Goal: Task Accomplishment & Management: Use online tool/utility

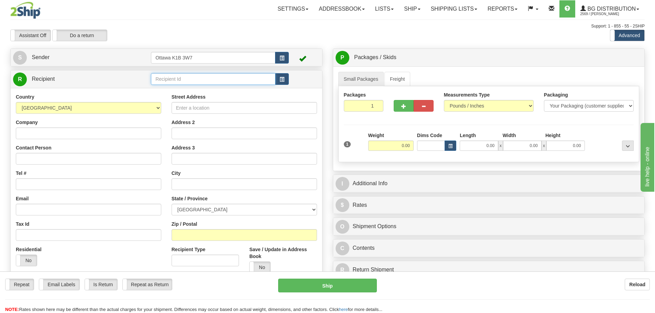
click at [194, 77] on input "text" at bounding box center [213, 79] width 124 height 12
type input "910960"
click at [375, 25] on div "Support: 1 - 855 - 55 - 2SHIP" at bounding box center [327, 26] width 634 height 6
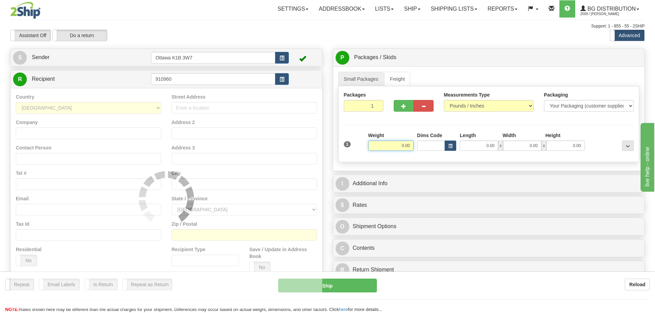
click at [395, 144] on input "0.00" at bounding box center [390, 146] width 45 height 10
type input "0.00"
click at [419, 4] on link "Ship" at bounding box center [412, 8] width 26 height 17
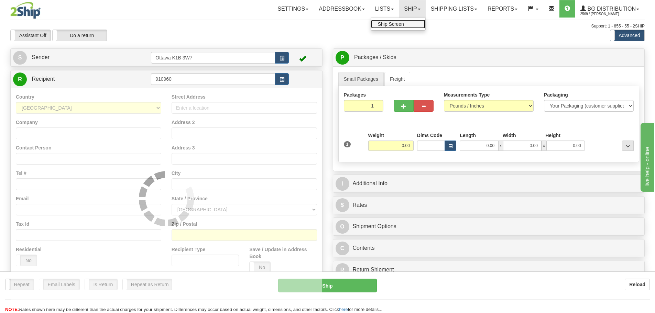
click at [395, 24] on span "Ship Screen" at bounding box center [391, 23] width 26 height 5
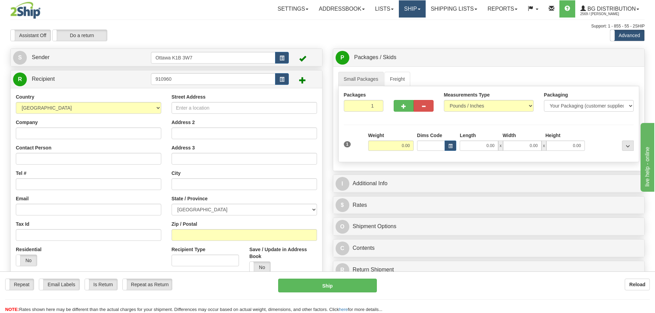
click at [410, 8] on link "Ship" at bounding box center [412, 8] width 26 height 17
click at [402, 23] on link "Ship Screen" at bounding box center [398, 24] width 54 height 9
click at [221, 85] on input "text" at bounding box center [213, 79] width 124 height 12
type input "910237"
click at [216, 46] on div "Toggle navigation Settings Shipping Preferences Fields Preferences New" at bounding box center [327, 195] width 655 height 391
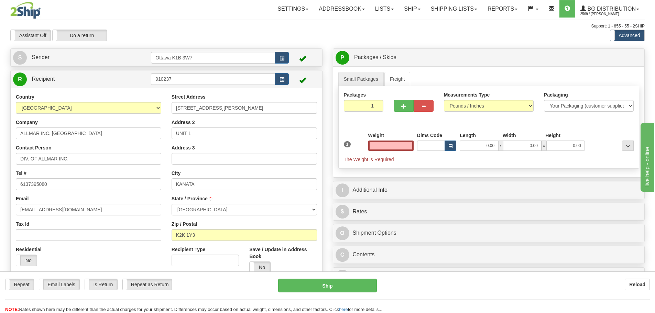
type input "0.00"
click at [387, 144] on input "0.00" at bounding box center [390, 146] width 45 height 10
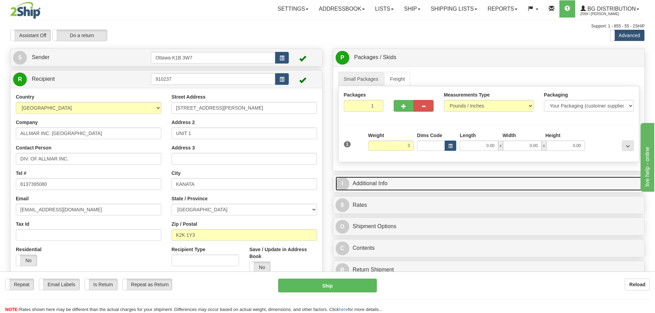
type input "3.00"
click at [440, 181] on link "I Additional Info" at bounding box center [488, 184] width 307 height 14
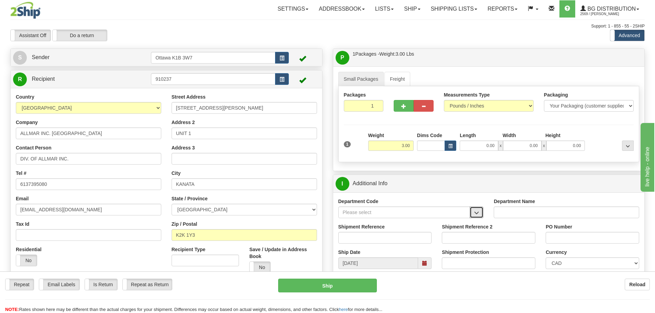
click at [477, 208] on button "button" at bounding box center [477, 213] width 14 height 12
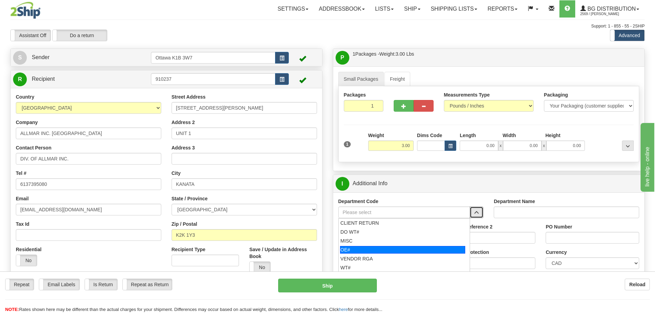
click at [384, 247] on div "OE#" at bounding box center [402, 250] width 125 height 8
type input "OE#"
type input "ORDERS"
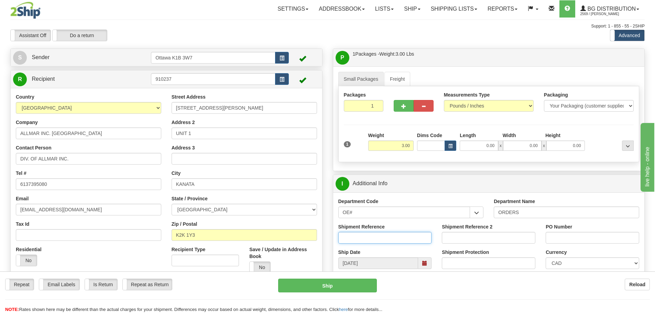
click at [382, 239] on input "Shipment Reference" at bounding box center [384, 238] width 93 height 12
type input "10203910-00"
click at [584, 240] on input "PO Number" at bounding box center [591, 238] width 93 height 12
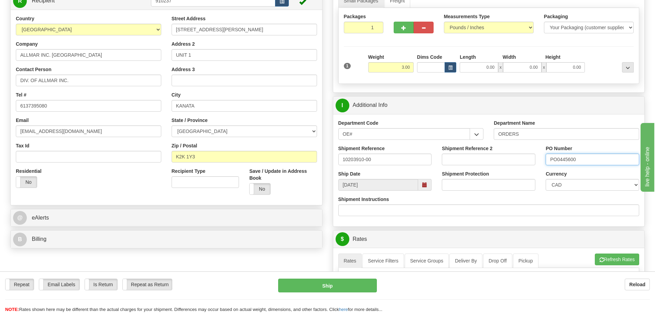
scroll to position [172, 0]
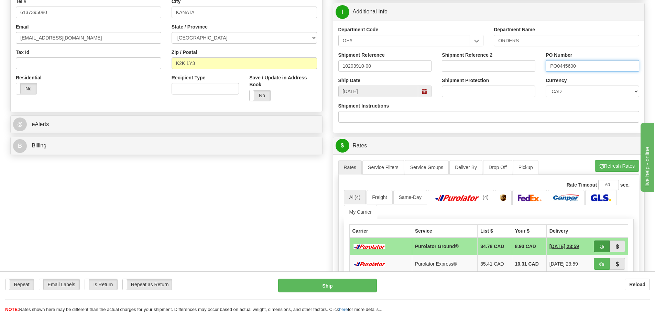
type input "PO0445600"
click at [603, 246] on span "button" at bounding box center [601, 247] width 5 height 4
type input "260"
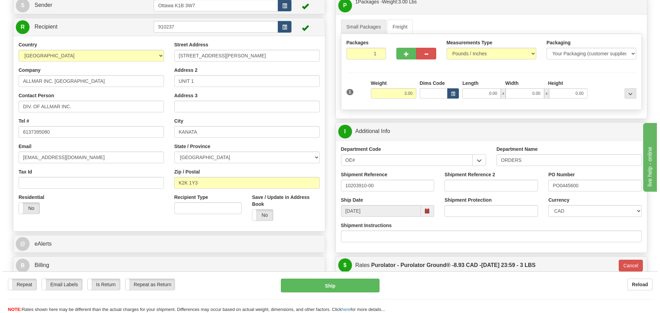
scroll to position [69, 0]
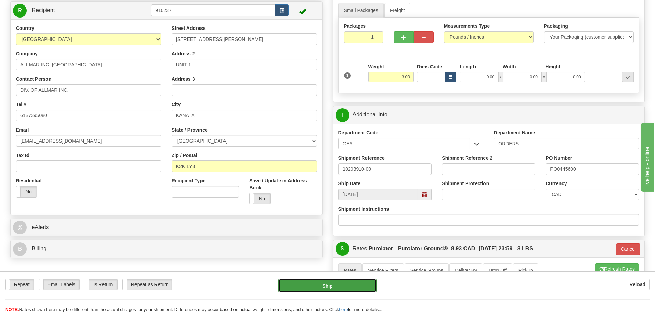
click at [335, 284] on button "Ship" at bounding box center [327, 286] width 99 height 14
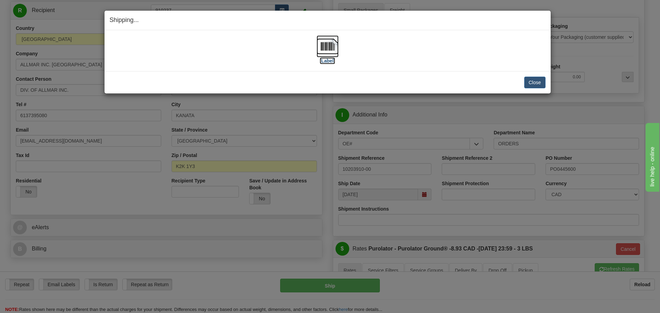
click at [327, 63] on label "[Label]" at bounding box center [328, 60] width 16 height 7
click at [539, 82] on button "Close" at bounding box center [534, 83] width 21 height 12
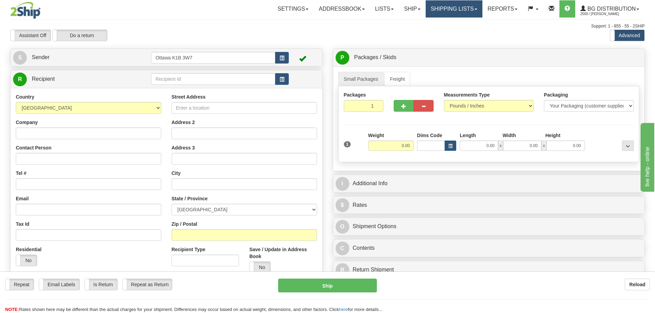
click at [458, 9] on link "Shipping lists" at bounding box center [454, 8] width 57 height 17
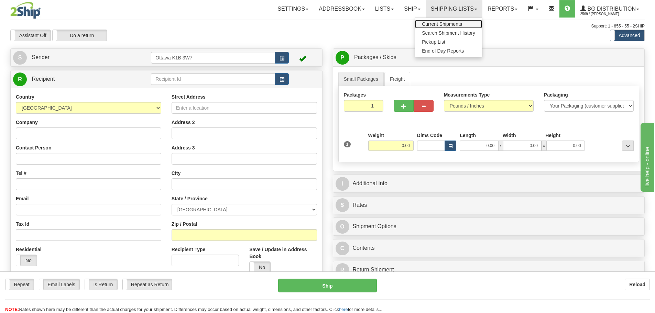
click at [447, 21] on link "Current Shipments" at bounding box center [448, 24] width 67 height 9
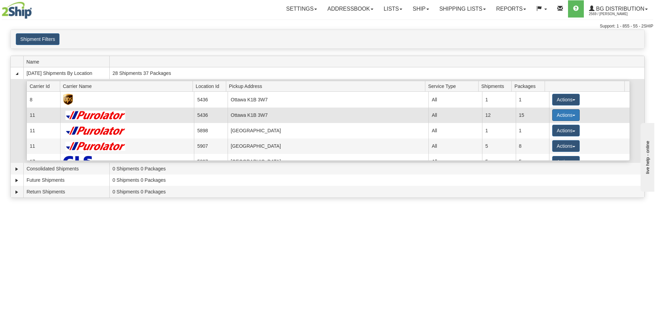
click at [566, 115] on button "Actions" at bounding box center [565, 115] width 27 height 12
click at [532, 127] on span "Details" at bounding box center [540, 127] width 19 height 5
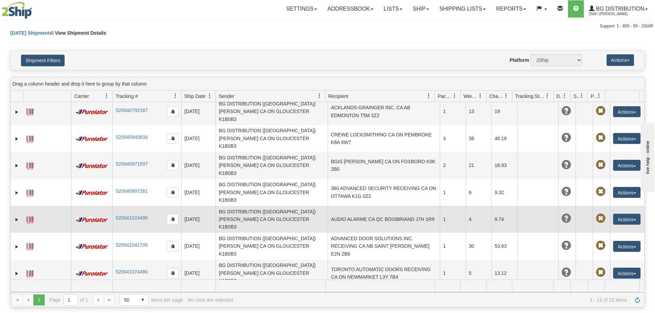
scroll to position [61, 0]
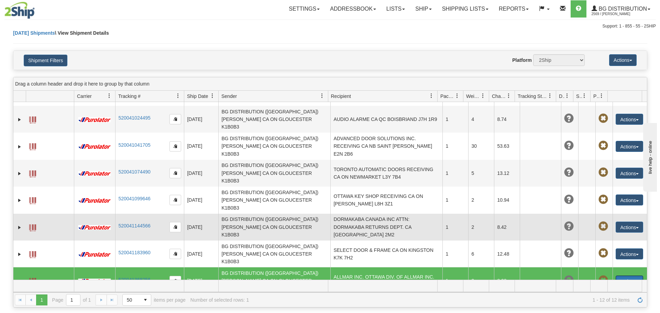
scroll to position [133, 0]
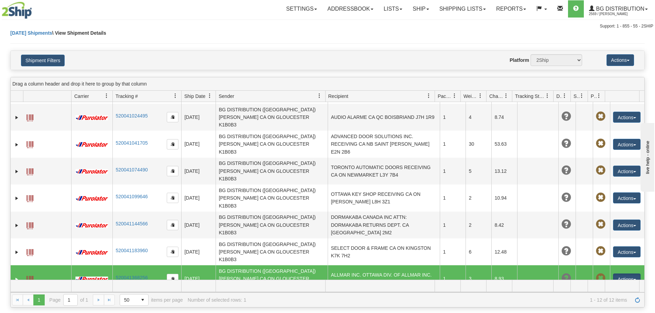
click at [608, 313] on link "Delete" at bounding box center [612, 318] width 55 height 9
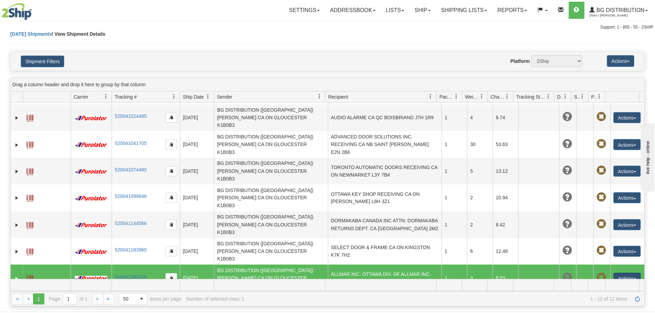
scroll to position [61, 0]
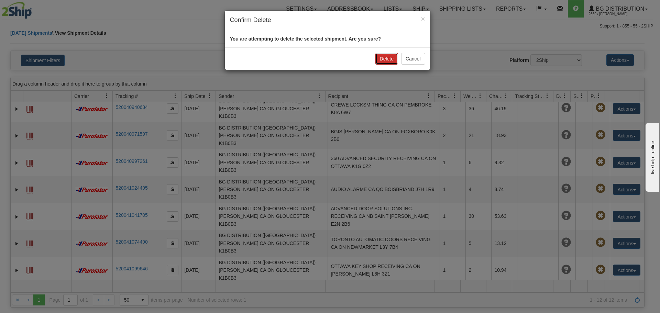
click at [387, 59] on button "Delete" at bounding box center [386, 59] width 23 height 12
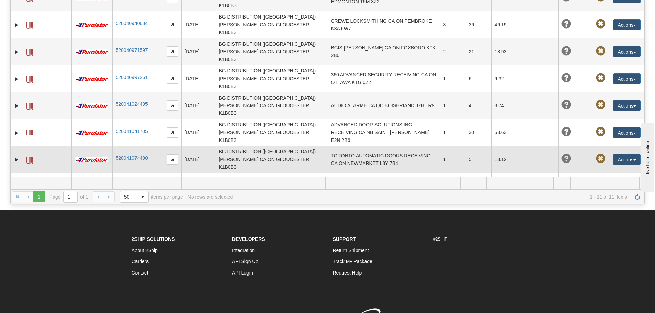
scroll to position [0, 0]
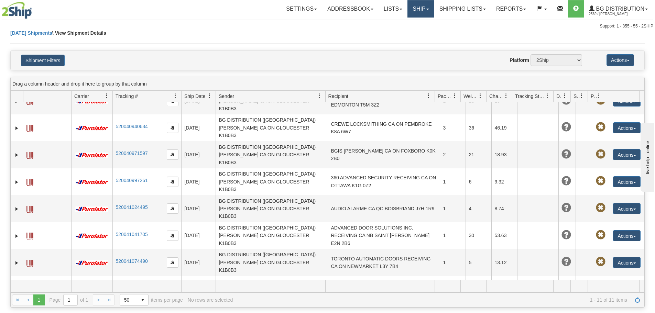
click at [419, 9] on link "Ship" at bounding box center [420, 8] width 26 height 17
click at [406, 30] on ul "Ship Screen" at bounding box center [406, 24] width 55 height 13
click at [408, 11] on link "Ship" at bounding box center [420, 8] width 26 height 17
click at [402, 24] on span "Ship Screen" at bounding box center [399, 23] width 26 height 5
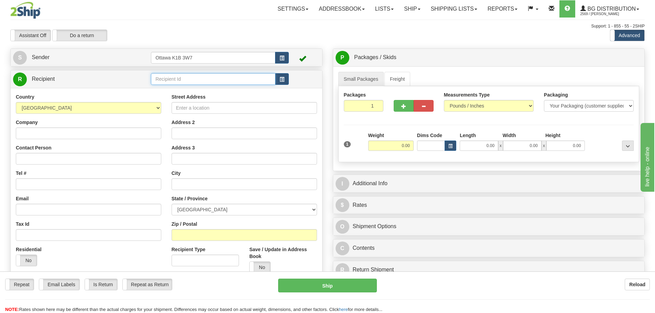
click at [224, 79] on input "text" at bounding box center [213, 79] width 124 height 12
type input "910698"
click at [222, 34] on div "Assistant On Assistant Off Do a return Do a return" at bounding box center [139, 36] width 268 height 12
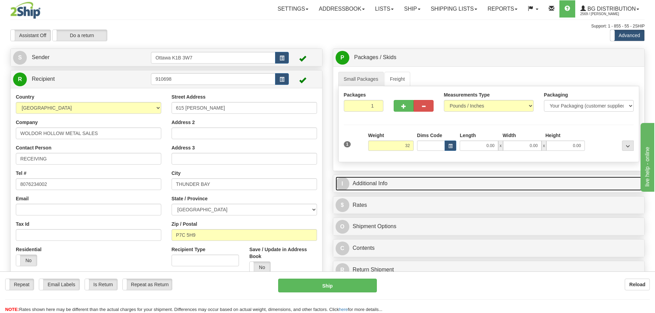
type input "32.00"
click at [438, 177] on link "I Additional Info" at bounding box center [488, 184] width 307 height 14
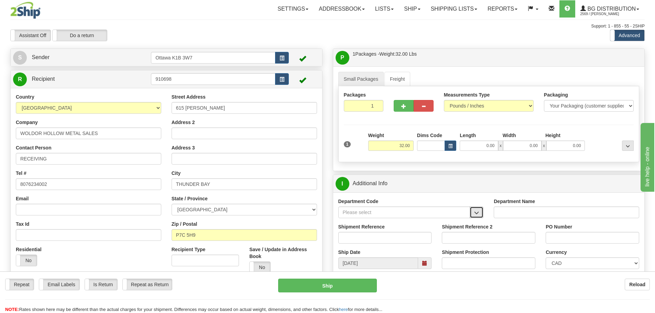
click at [474, 212] on span "button" at bounding box center [476, 213] width 5 height 4
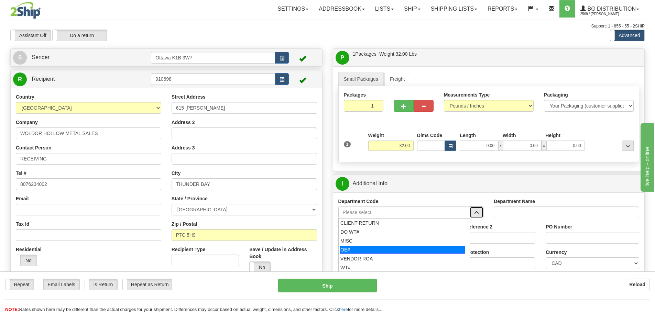
click at [377, 250] on div "OE#" at bounding box center [402, 250] width 125 height 8
type input "OE#"
type input "ORDERS"
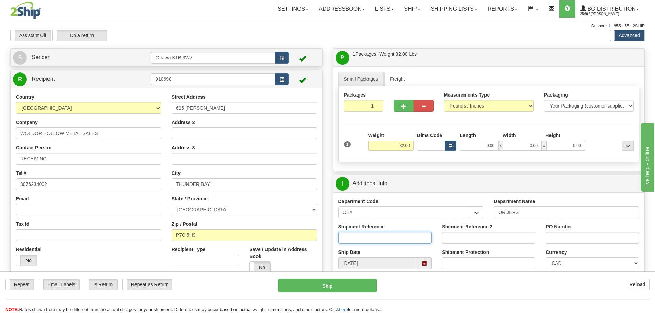
click at [377, 240] on input "Shipment Reference" at bounding box center [384, 238] width 93 height 12
type input "10202375-01"
click at [563, 241] on input "PO Number" at bounding box center [591, 238] width 93 height 12
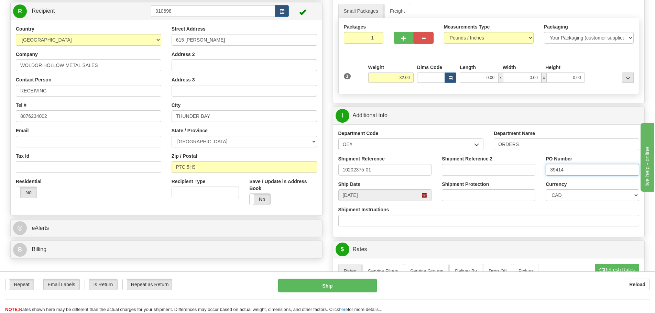
scroll to position [103, 0]
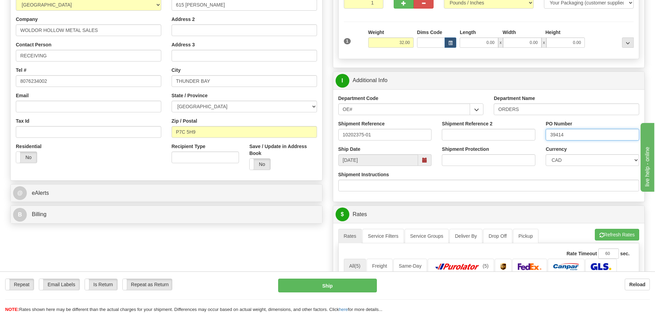
type input "39414"
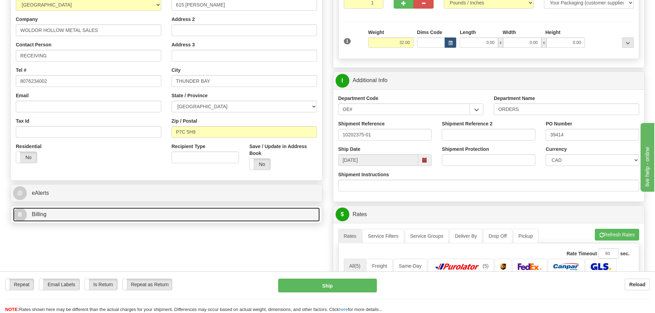
click at [97, 213] on link "B Billing" at bounding box center [166, 215] width 307 height 14
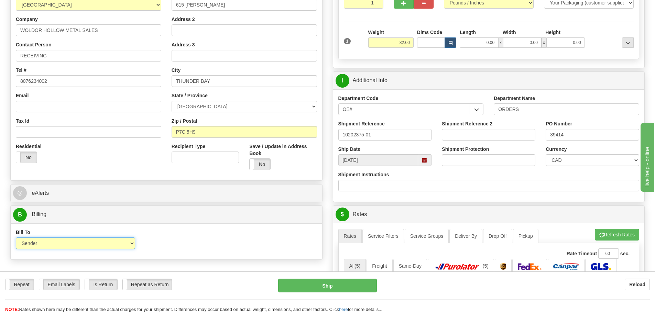
drag, startPoint x: 117, startPoint y: 238, endPoint x: 118, endPoint y: 242, distance: 4.9
click at [117, 238] on select "Sender Recipient Third Party Collect" at bounding box center [75, 244] width 119 height 12
select select "2"
click at [16, 238] on select "Sender Recipient Third Party Collect" at bounding box center [75, 244] width 119 height 12
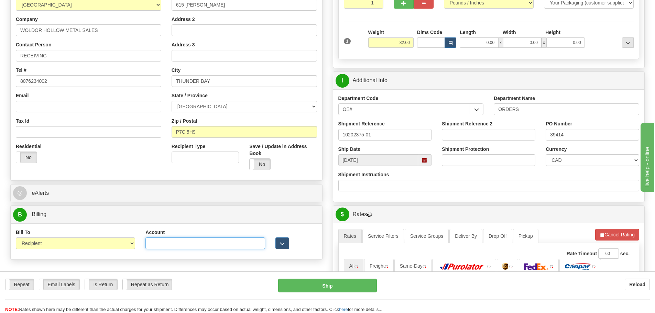
click at [171, 245] on input "Account" at bounding box center [204, 244] width 119 height 12
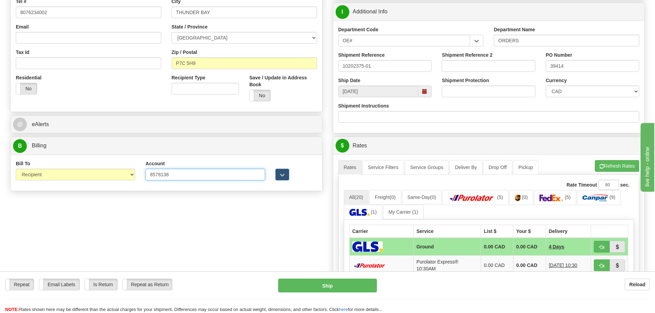
type input "8578138"
click at [266, 230] on div "Create a label for the return Create Pickup Without Label S" at bounding box center [327, 176] width 644 height 599
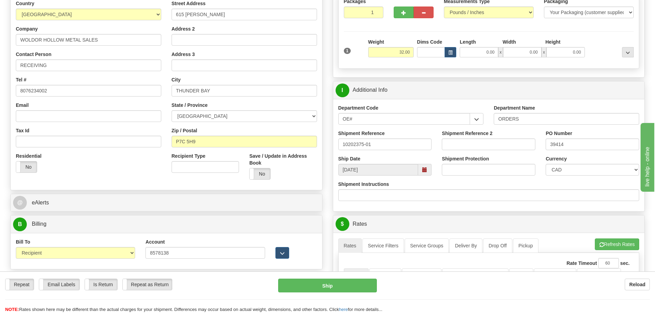
scroll to position [0, 0]
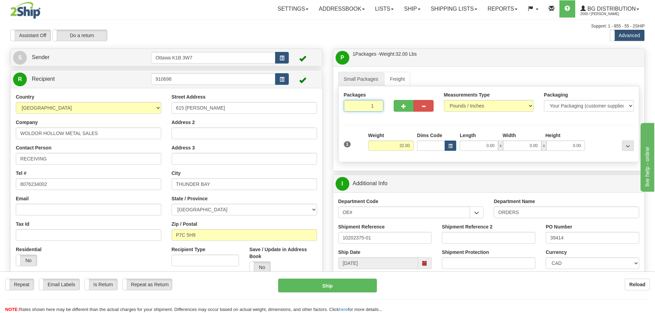
drag, startPoint x: 364, startPoint y: 109, endPoint x: 402, endPoint y: 124, distance: 41.4
click at [395, 121] on div "Packages 1 1 Measurements Type" at bounding box center [488, 124] width 301 height 76
type input "3"
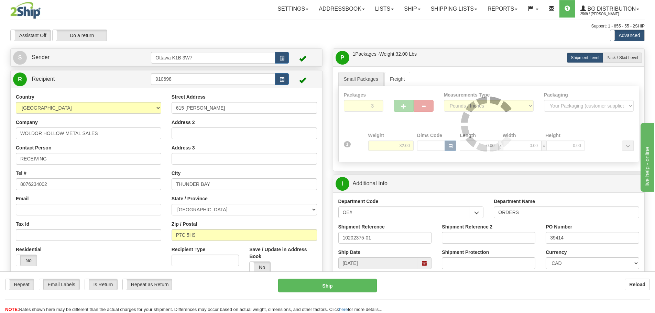
click at [376, 27] on div "Support: 1 - 855 - 55 - 2SHIP" at bounding box center [327, 26] width 634 height 6
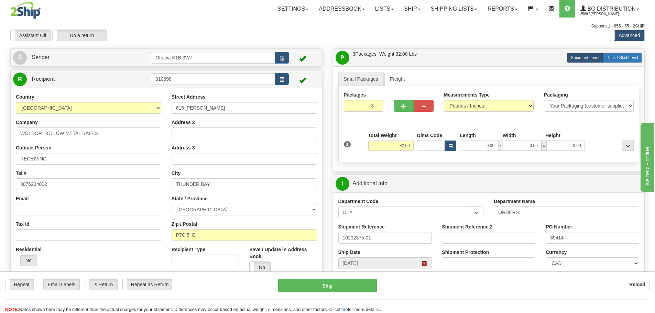
click at [614, 57] on span "Pack / Skid Level" at bounding box center [622, 57] width 32 height 5
radio input "true"
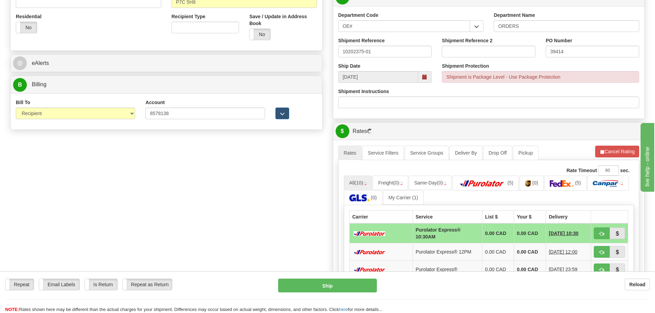
scroll to position [275, 0]
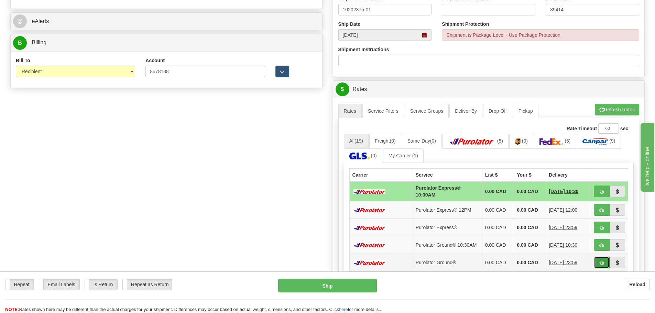
click at [596, 267] on button "button" at bounding box center [602, 263] width 16 height 12
type input "260"
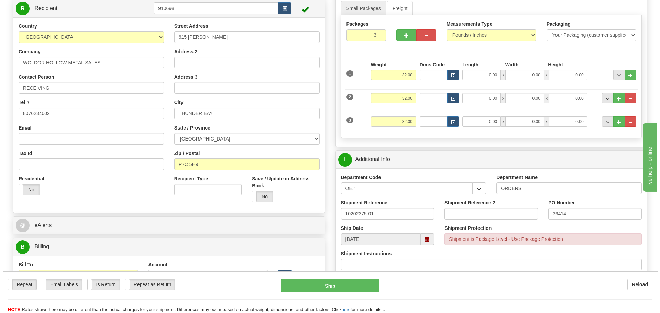
scroll to position [103, 0]
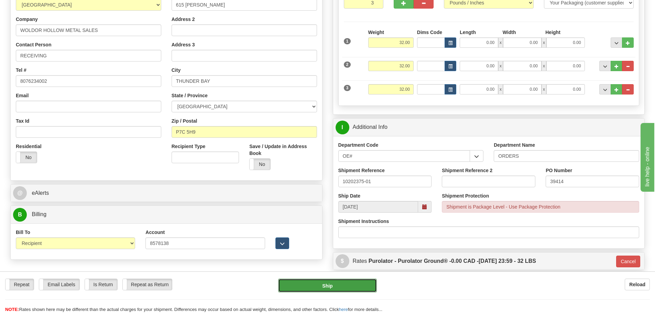
click at [358, 288] on button "Ship" at bounding box center [327, 286] width 99 height 14
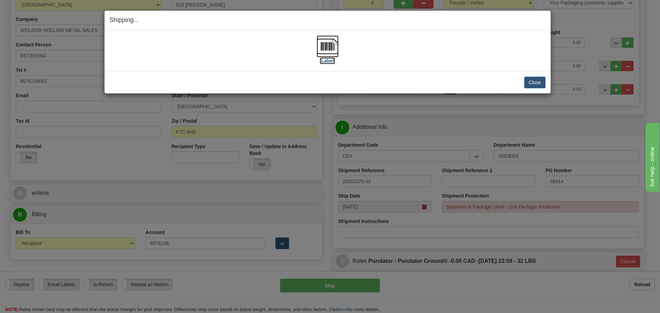
click at [332, 61] on label "[Label]" at bounding box center [328, 60] width 16 height 7
click at [539, 80] on button "Close" at bounding box center [534, 83] width 21 height 12
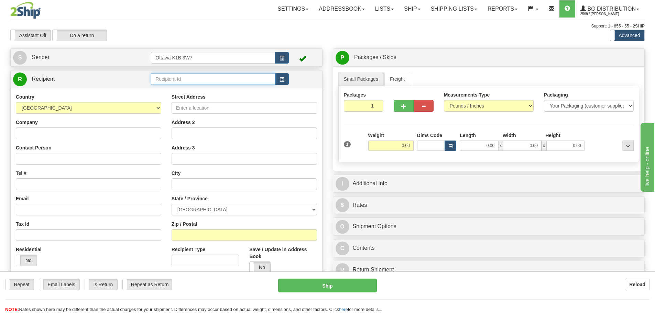
click at [204, 78] on input "text" at bounding box center [213, 79] width 124 height 12
type input "910840"
click at [285, 32] on div "Assistant On Assistant Off Do a return Do a return Previous Next Standard Advan…" at bounding box center [327, 36] width 644 height 12
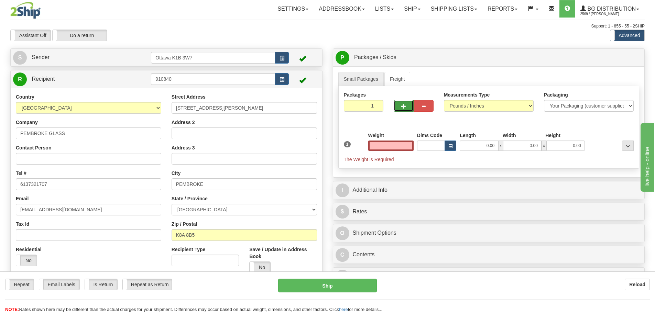
type input "0.00"
click at [400, 107] on button "button" at bounding box center [404, 106] width 20 height 12
type input "2"
click at [634, 57] on span "Pack / Skid Level" at bounding box center [622, 57] width 32 height 5
radio input "true"
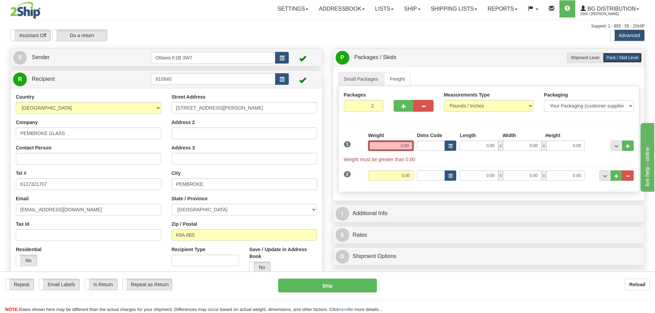
click at [387, 144] on input "0.00" at bounding box center [390, 146] width 45 height 10
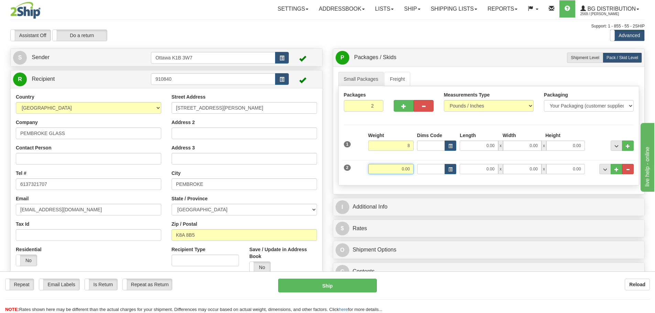
type input "8.00"
click at [407, 170] on input "0.00" at bounding box center [390, 169] width 45 height 10
type input "42"
click at [615, 168] on span "..." at bounding box center [616, 170] width 4 height 4
type input "3"
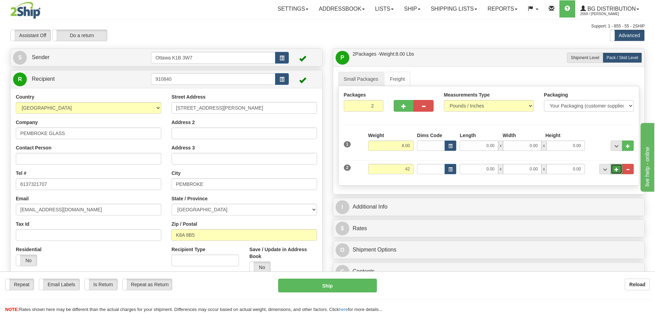
type input "42.00"
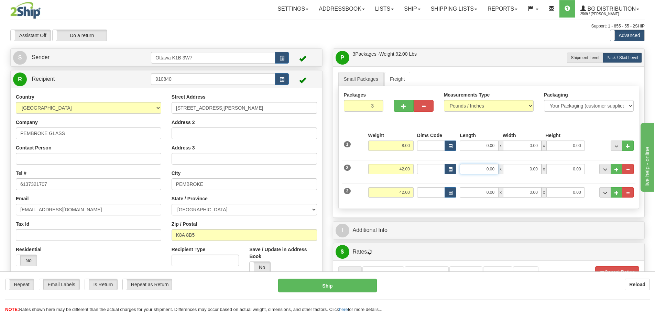
click at [486, 166] on input "0.00" at bounding box center [479, 169] width 38 height 10
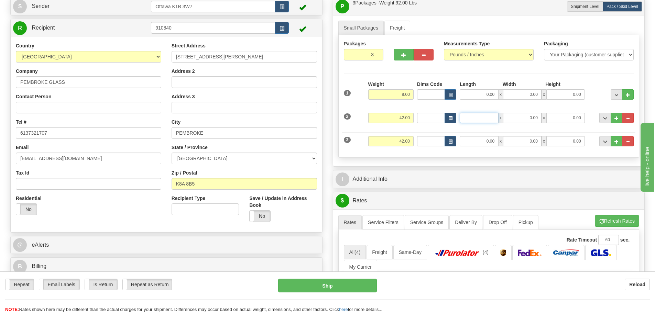
scroll to position [69, 0]
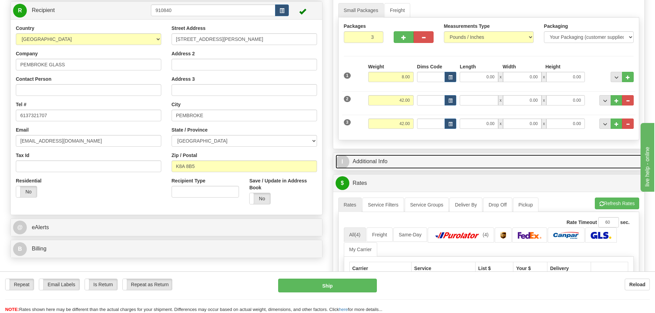
type input "0.00"
click at [464, 158] on link "I Additional Info" at bounding box center [488, 162] width 307 height 14
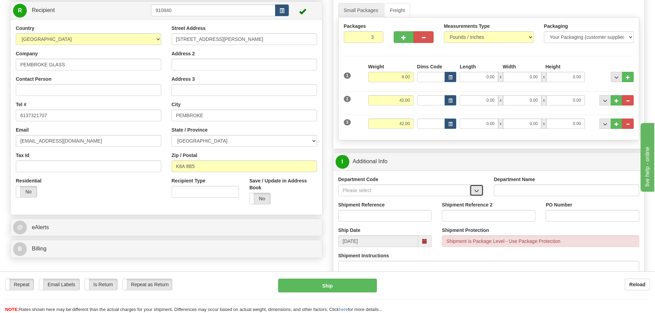
click at [474, 193] on span "button" at bounding box center [476, 191] width 5 height 4
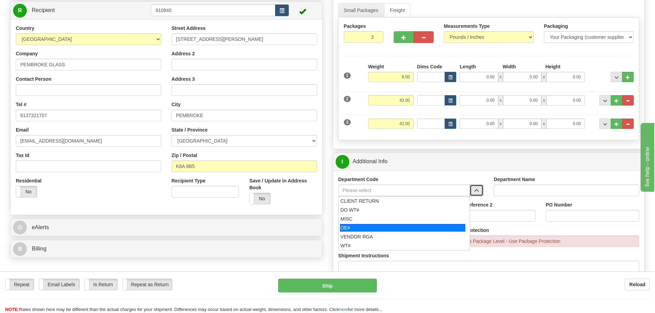
click at [431, 229] on div "OE#" at bounding box center [402, 228] width 125 height 8
type input "OE#"
type input "ORDERS"
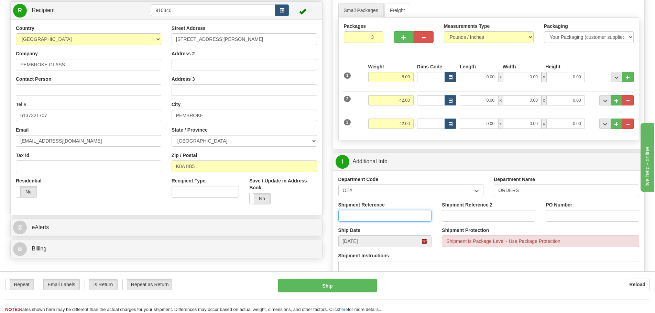
click at [413, 212] on input "Shipment Reference" at bounding box center [384, 216] width 93 height 12
type input "10203897-00"
click at [590, 216] on input "PO Number" at bounding box center [591, 216] width 93 height 12
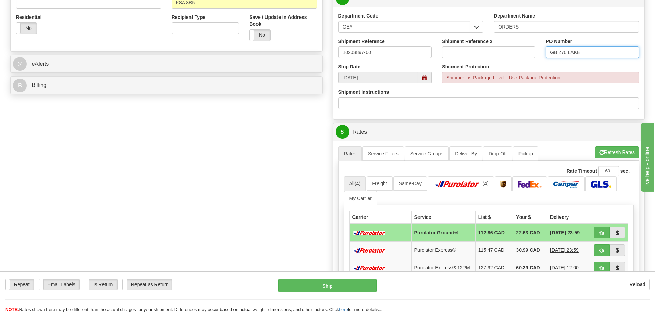
scroll to position [241, 0]
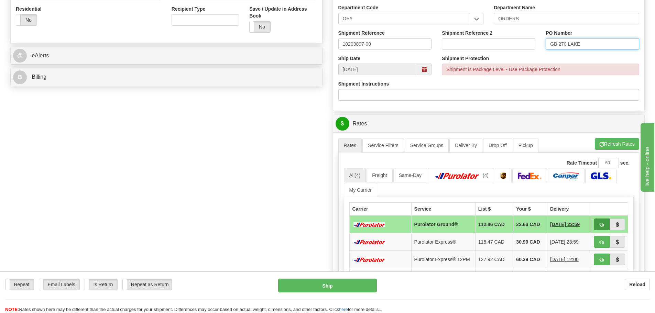
type input "GB 270 LAKE"
click at [597, 223] on button "button" at bounding box center [602, 225] width 16 height 12
type input "260"
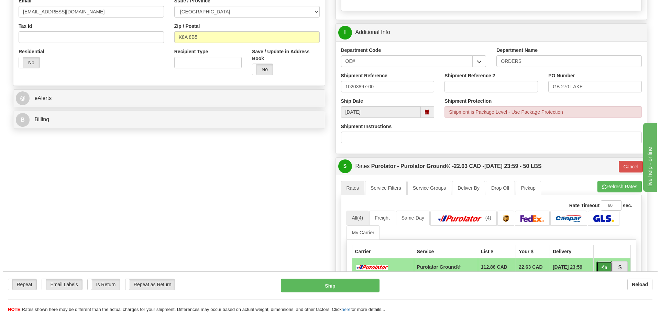
scroll to position [103, 0]
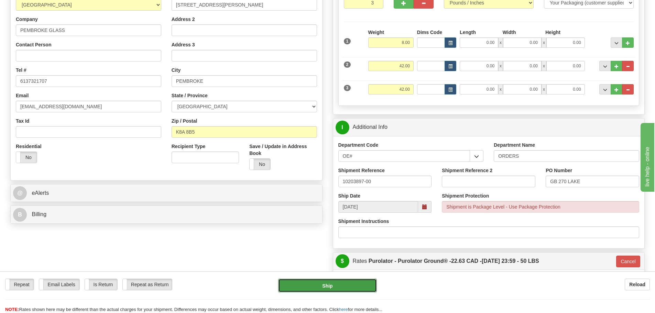
click at [334, 283] on button "Ship" at bounding box center [327, 286] width 99 height 14
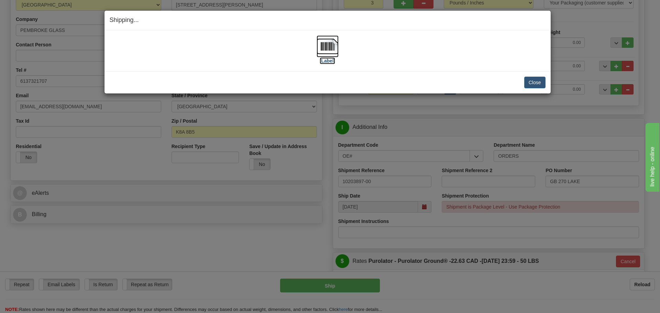
click at [328, 63] on label "[Label]" at bounding box center [328, 60] width 16 height 7
click at [534, 89] on div "Close Cancel Cancel Shipment and Quit Pickup Quit Pickup ONLY" at bounding box center [327, 82] width 446 height 22
click at [534, 86] on button "Close" at bounding box center [534, 83] width 21 height 12
